Goal: Find specific page/section: Find specific page/section

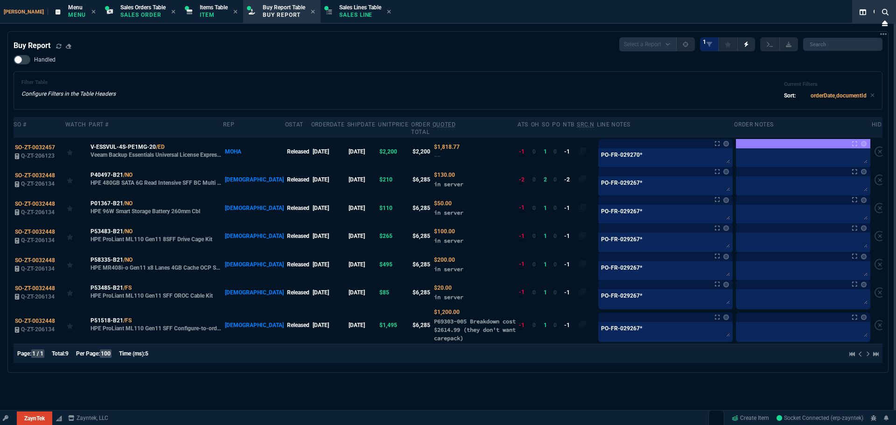
select select "9: OCAM"
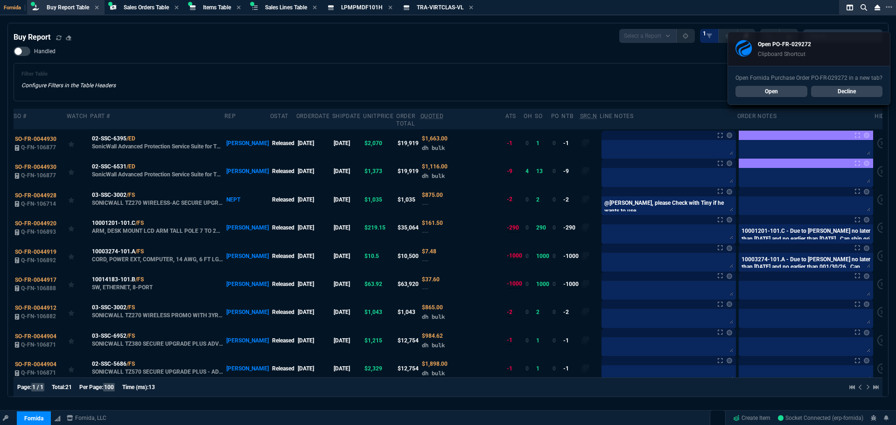
select select "9: OCAM"
click at [772, 90] on link "Open" at bounding box center [772, 91] width 72 height 11
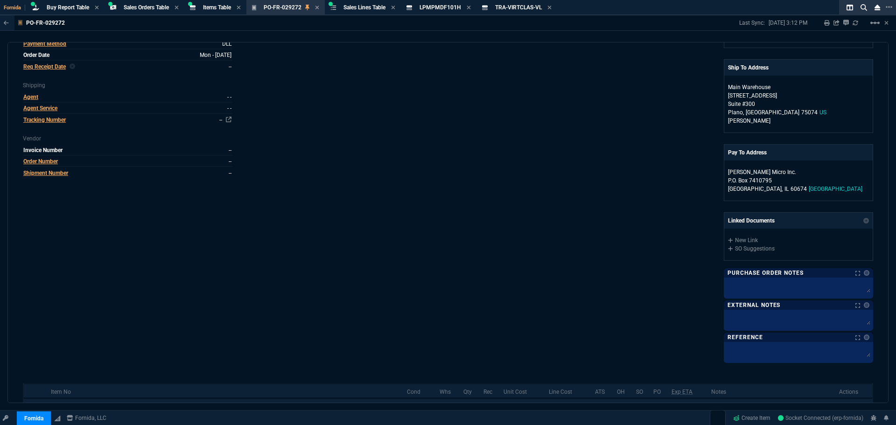
scroll to position [233, 0]
